Goal: Task Accomplishment & Management: Manage account settings

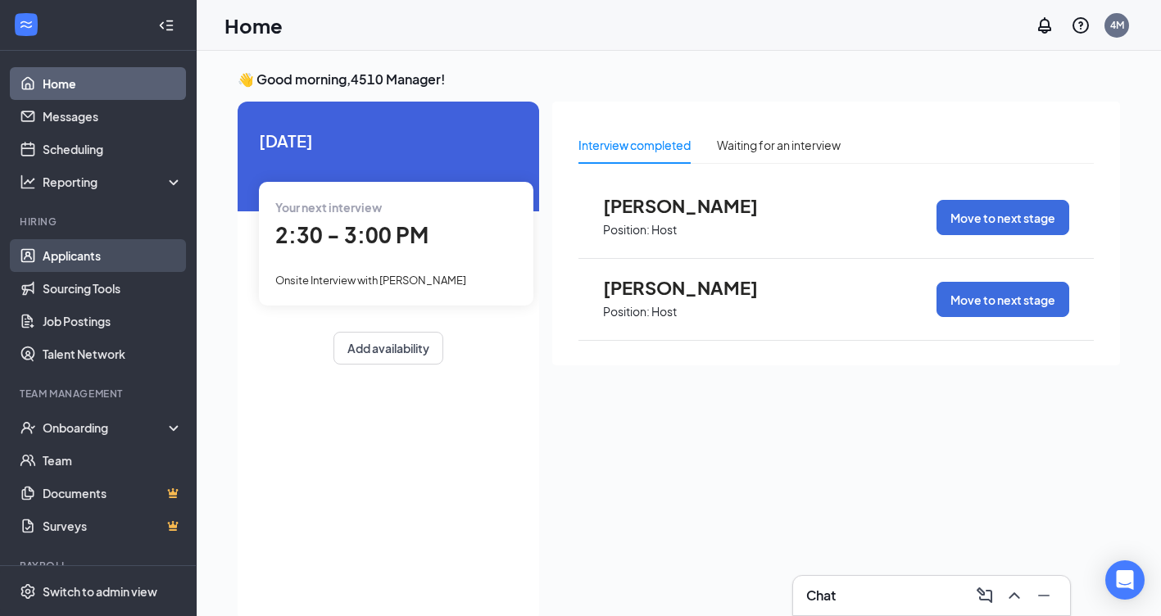
click at [89, 247] on link "Applicants" at bounding box center [113, 255] width 140 height 33
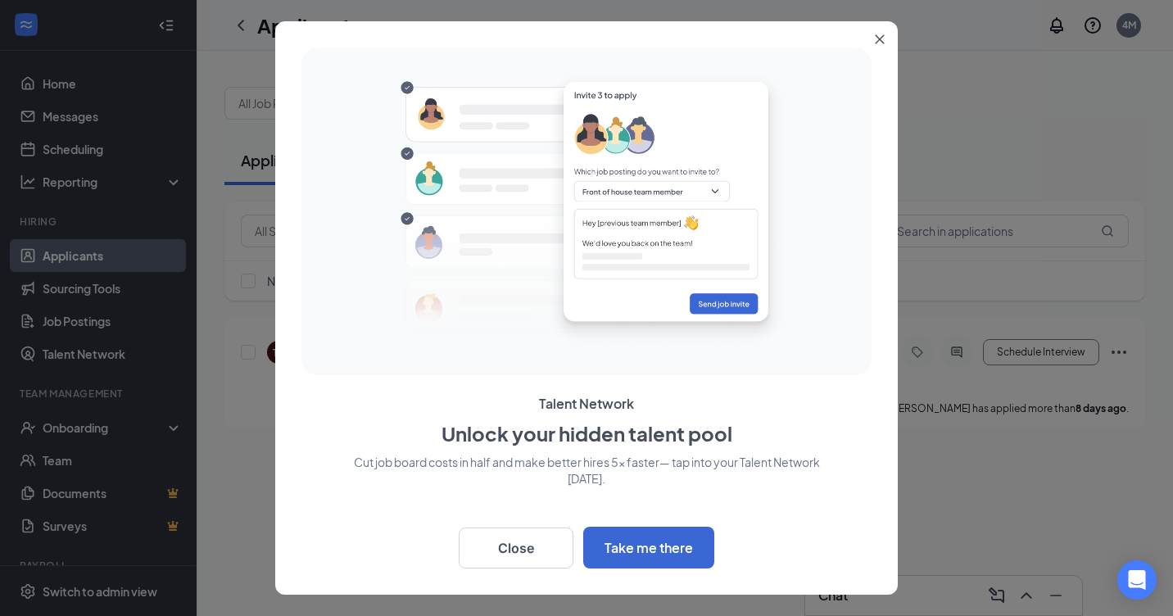
click at [887, 34] on button "Close" at bounding box center [884, 36] width 30 height 30
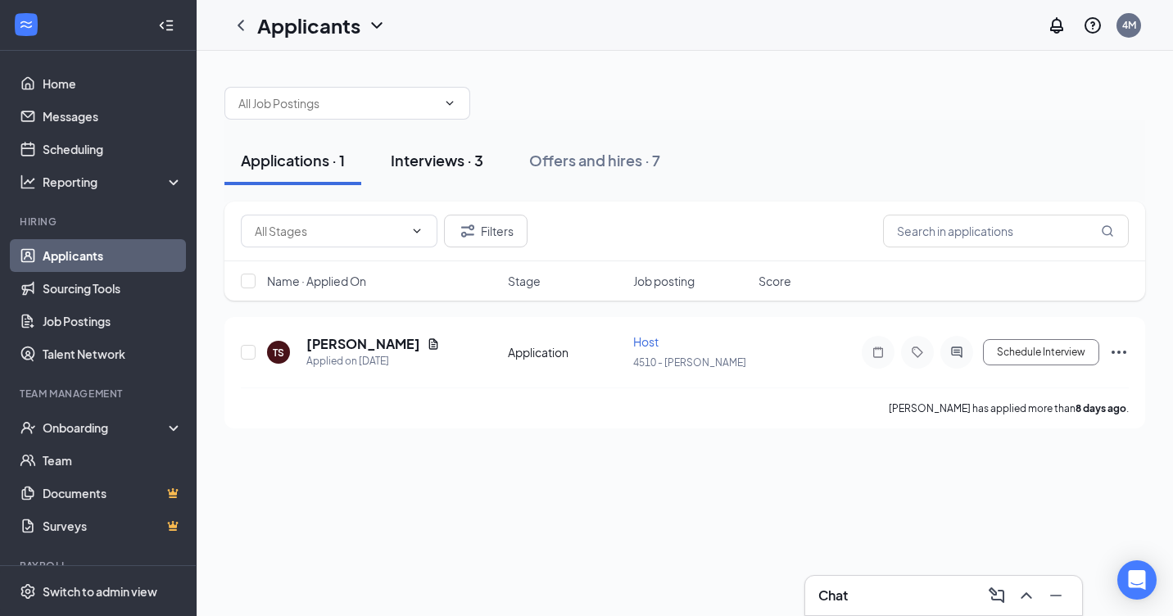
click at [446, 163] on div "Interviews · 3" at bounding box center [437, 160] width 93 height 20
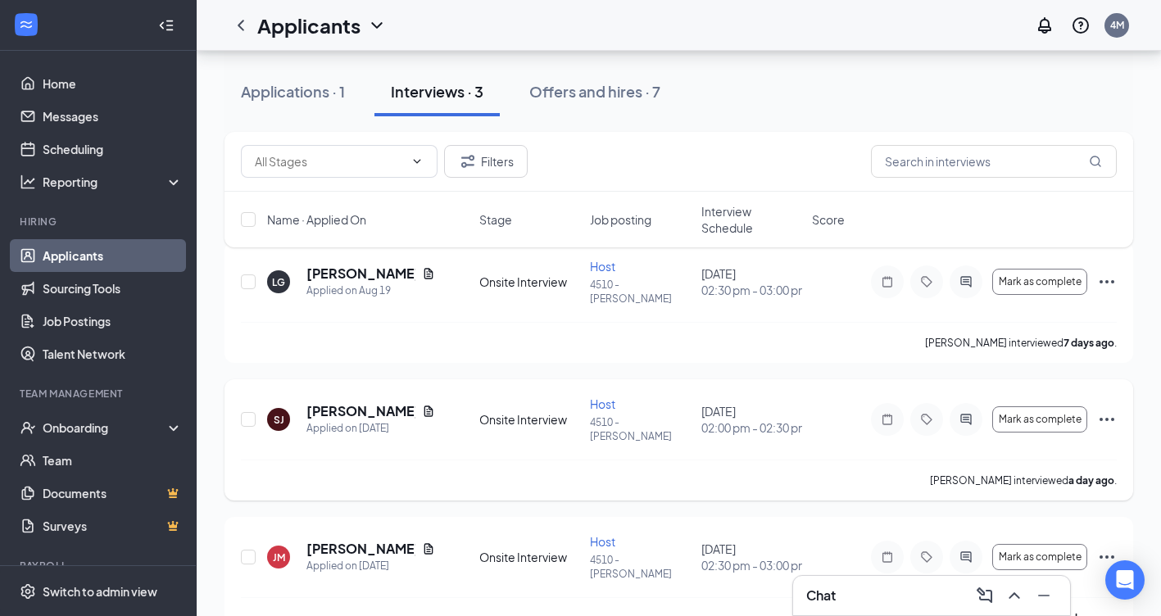
scroll to position [94, 0]
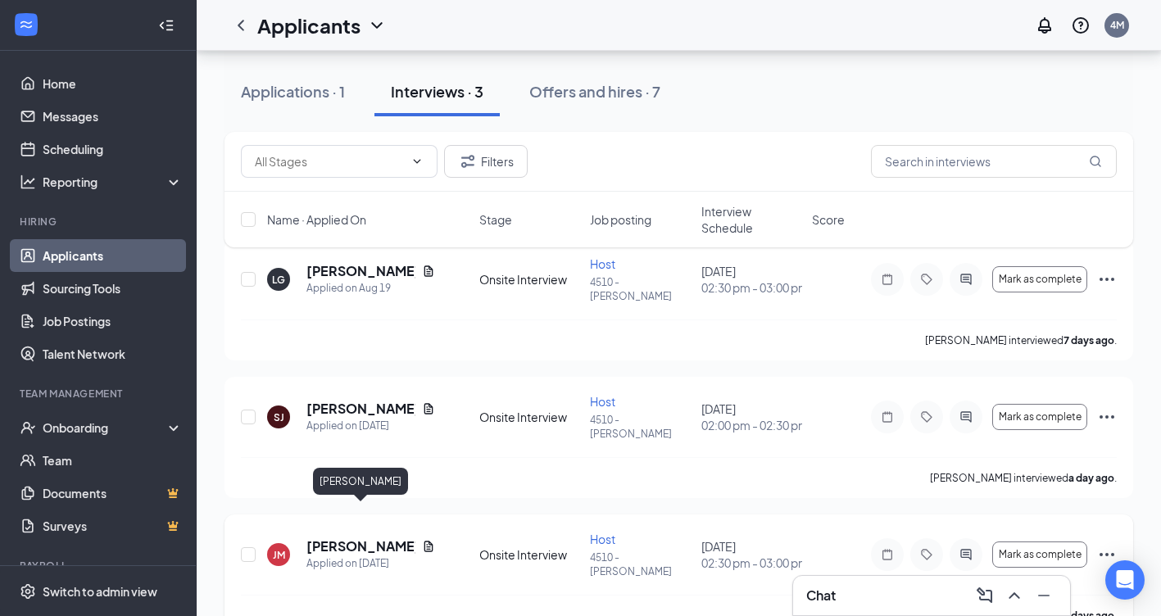
click at [329, 538] on h5 "[PERSON_NAME]" at bounding box center [360, 547] width 109 height 18
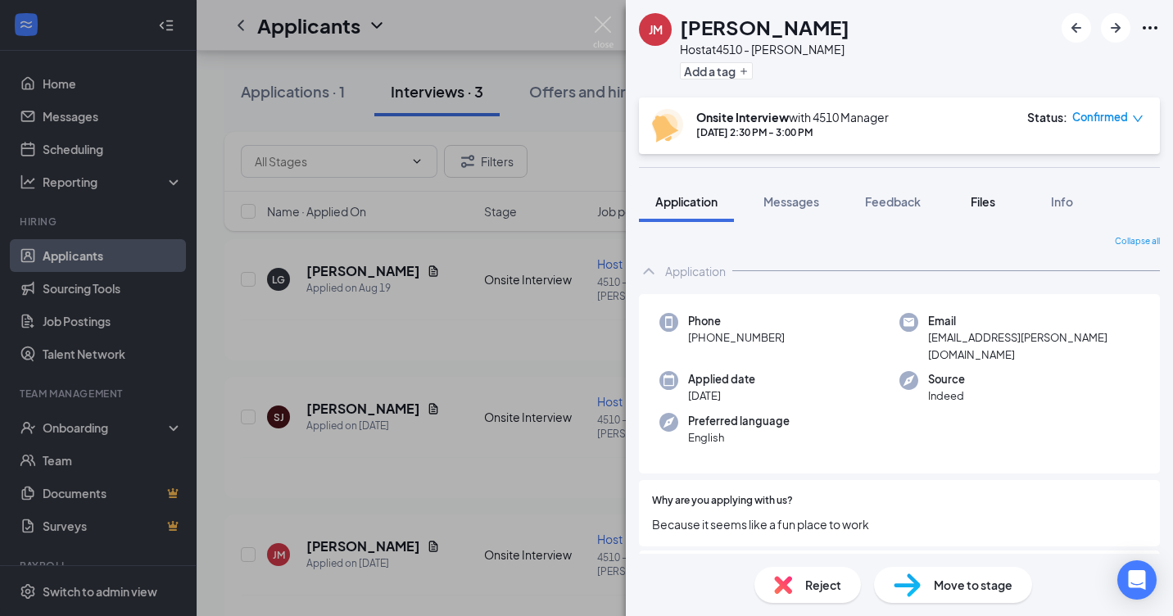
click at [991, 198] on span "Files" at bounding box center [983, 201] width 25 height 15
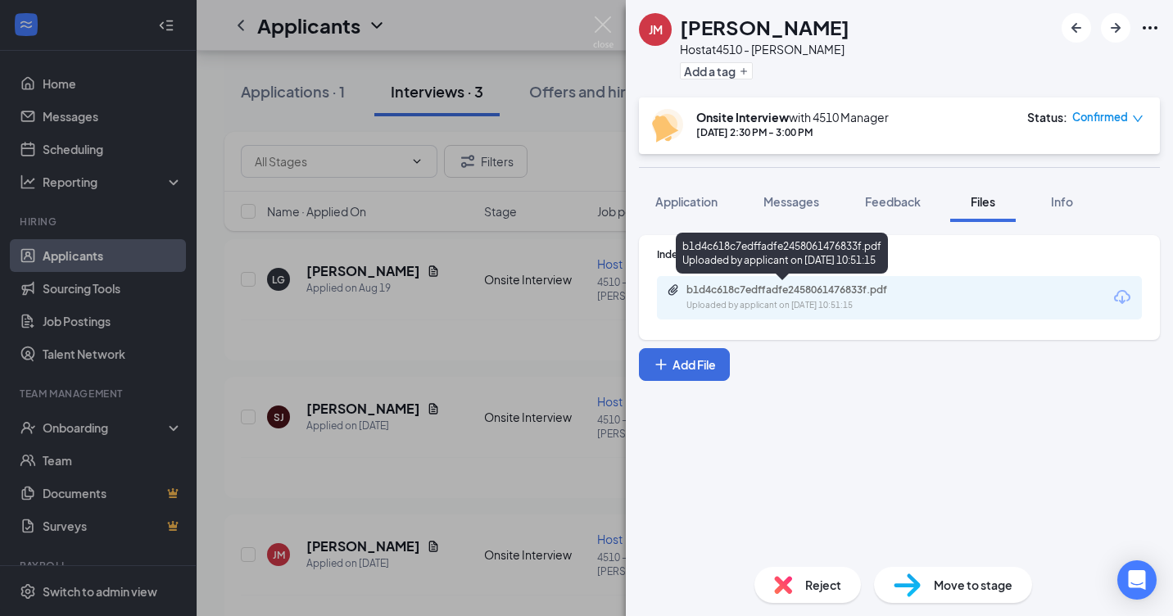
click at [841, 291] on div "b1d4c618c7edffadfe2458061476833f.pdf" at bounding box center [801, 290] width 229 height 13
